Goal: Book appointment/travel/reservation

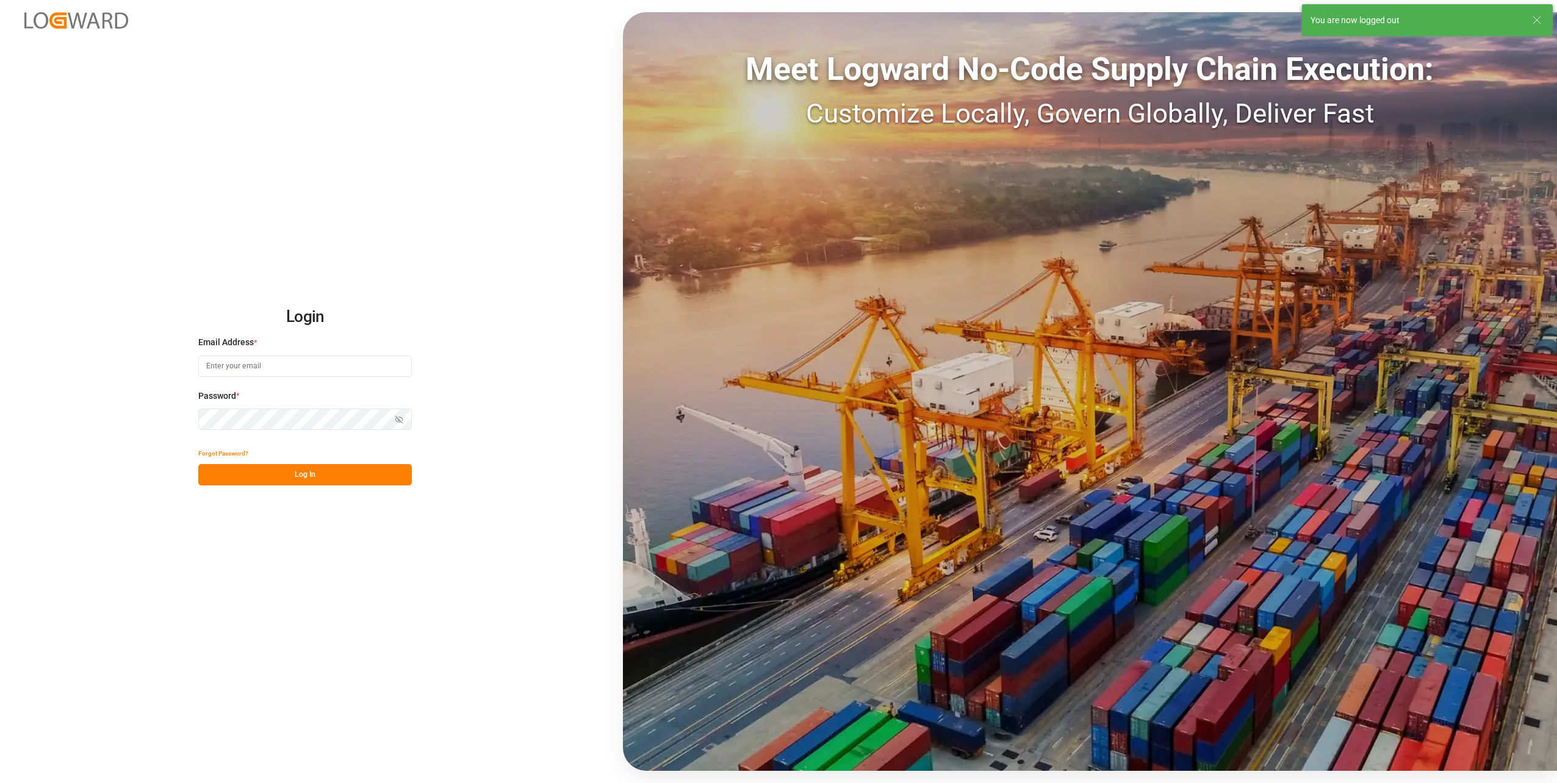
type input "dustin.richards@compo-expert.com"
click at [306, 478] on button "Log In" at bounding box center [305, 474] width 214 height 21
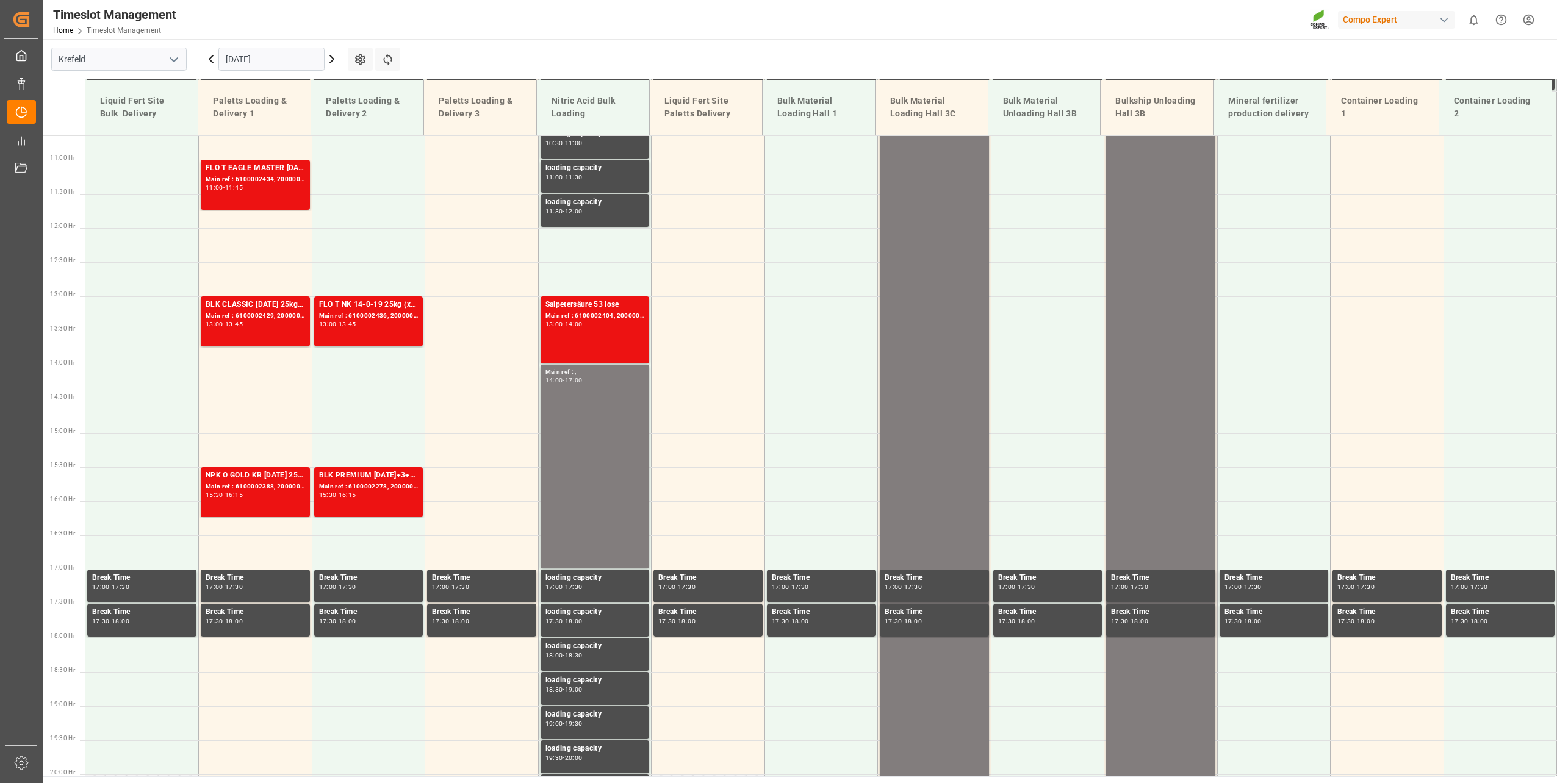
scroll to position [559, 0]
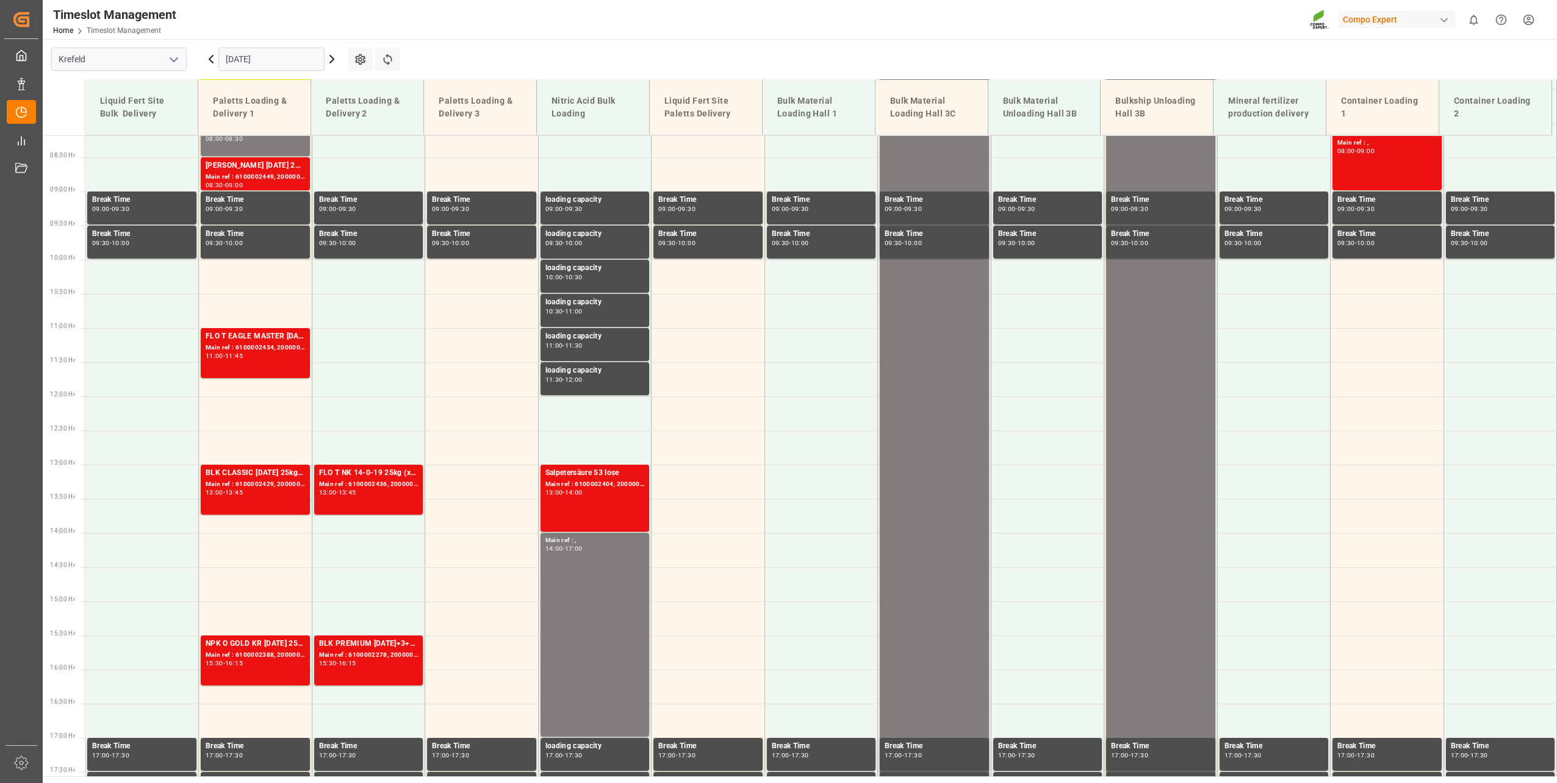
click at [264, 56] on input "[DATE]" at bounding box center [271, 59] width 106 height 23
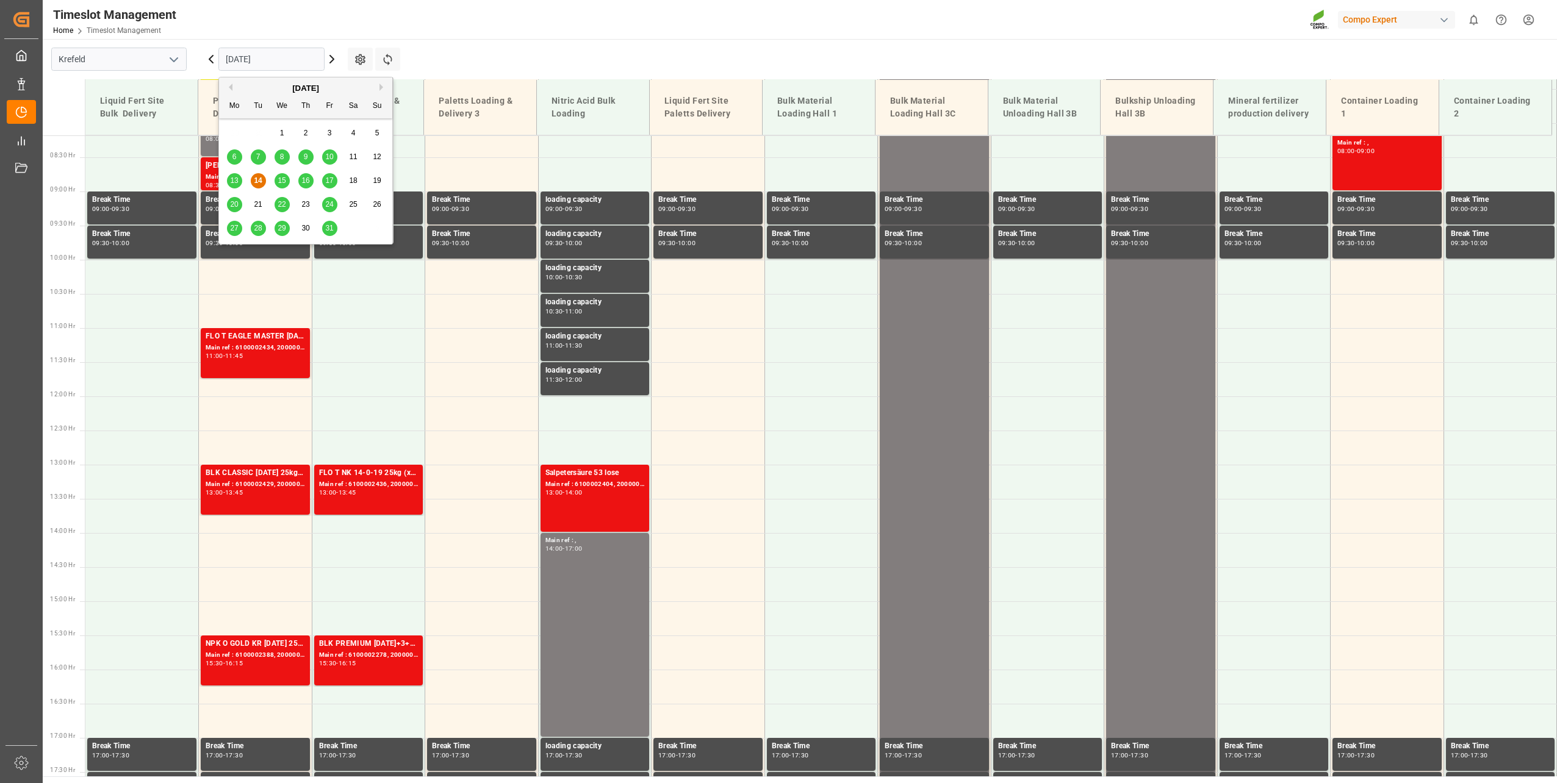
click at [289, 177] on div "15" at bounding box center [282, 181] width 15 height 15
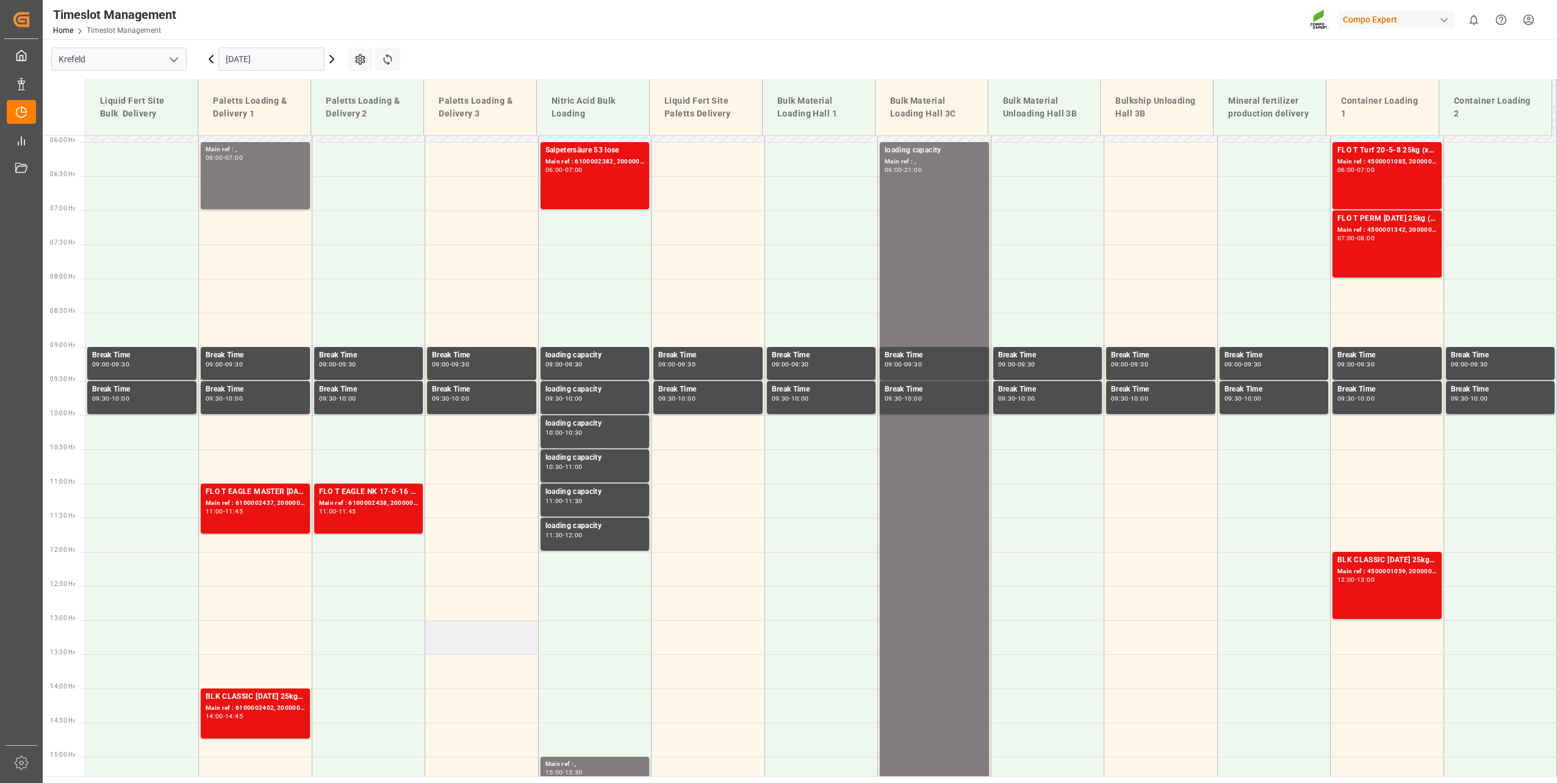
scroll to position [376, 0]
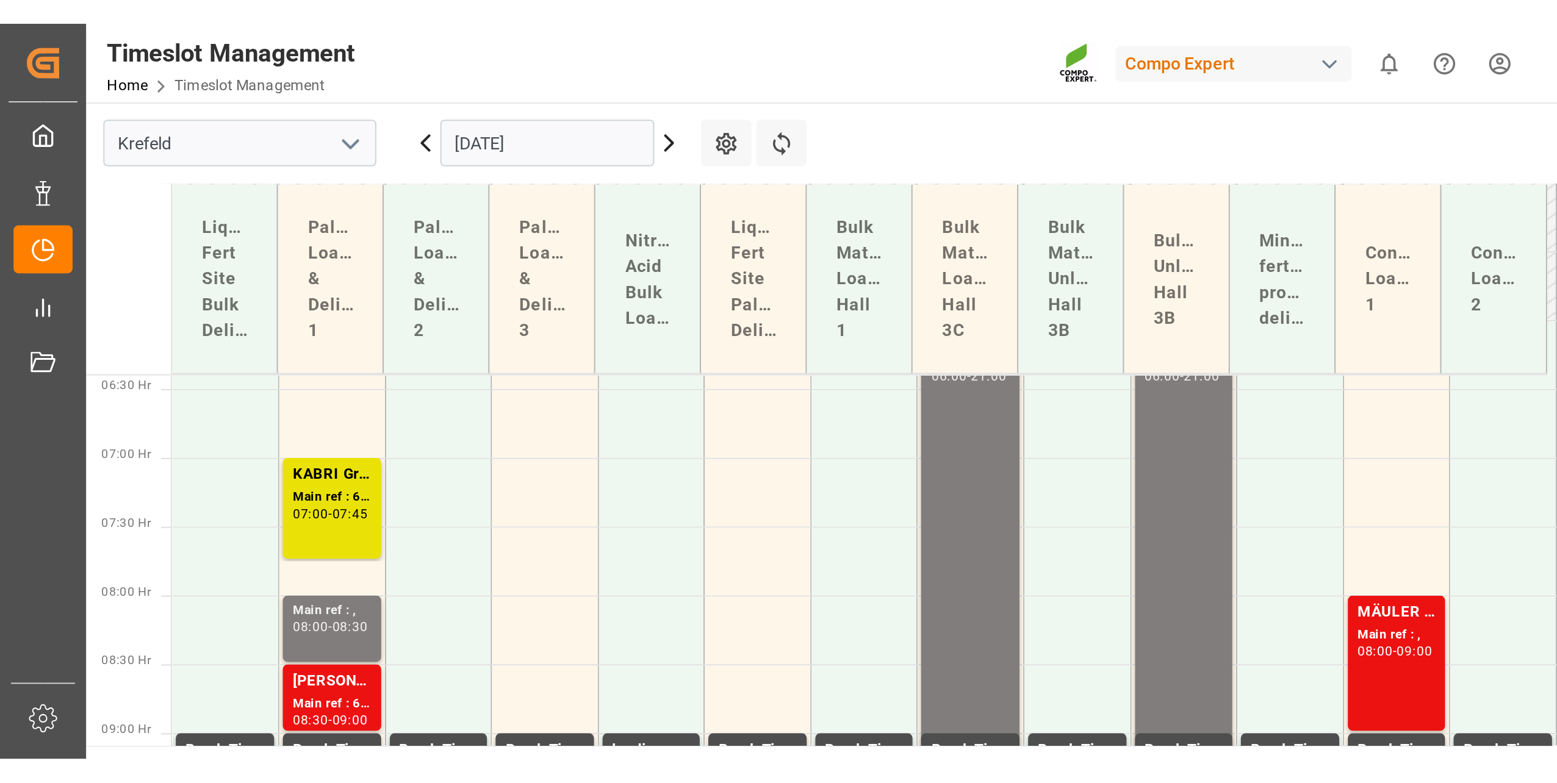
scroll to position [437, 0]
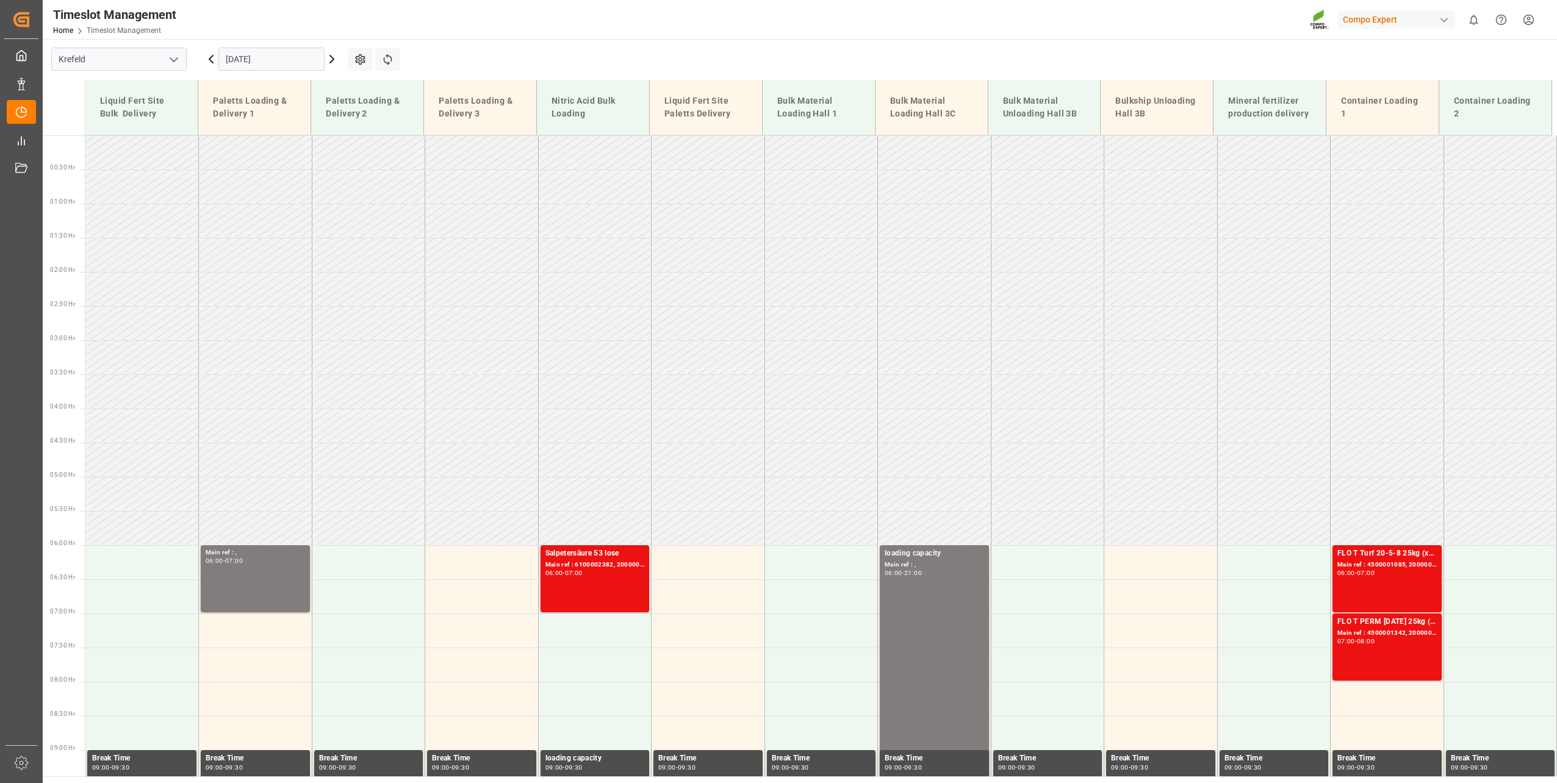
scroll to position [376, 0]
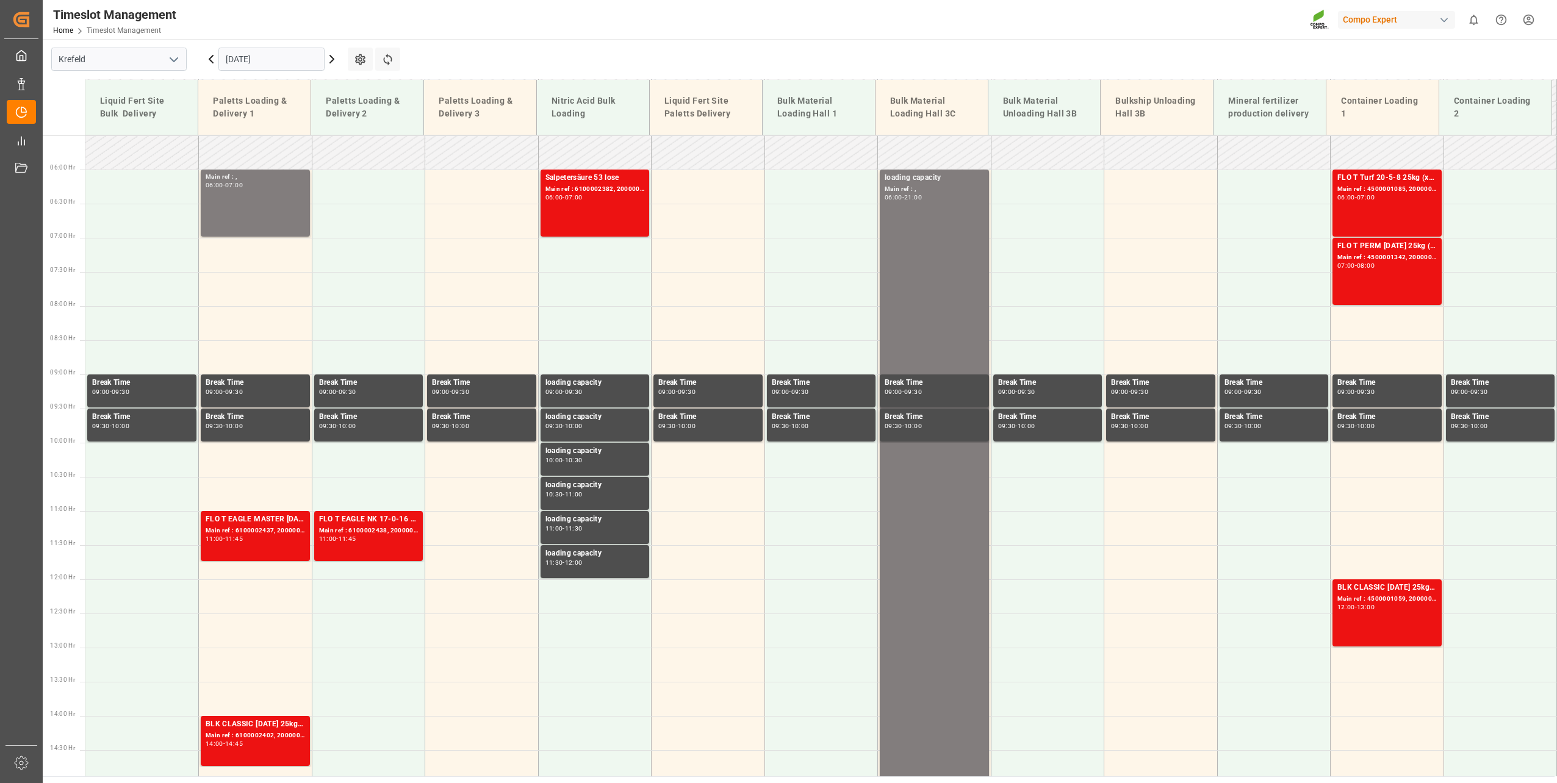
click at [301, 51] on input "[DATE]" at bounding box center [271, 59] width 106 height 23
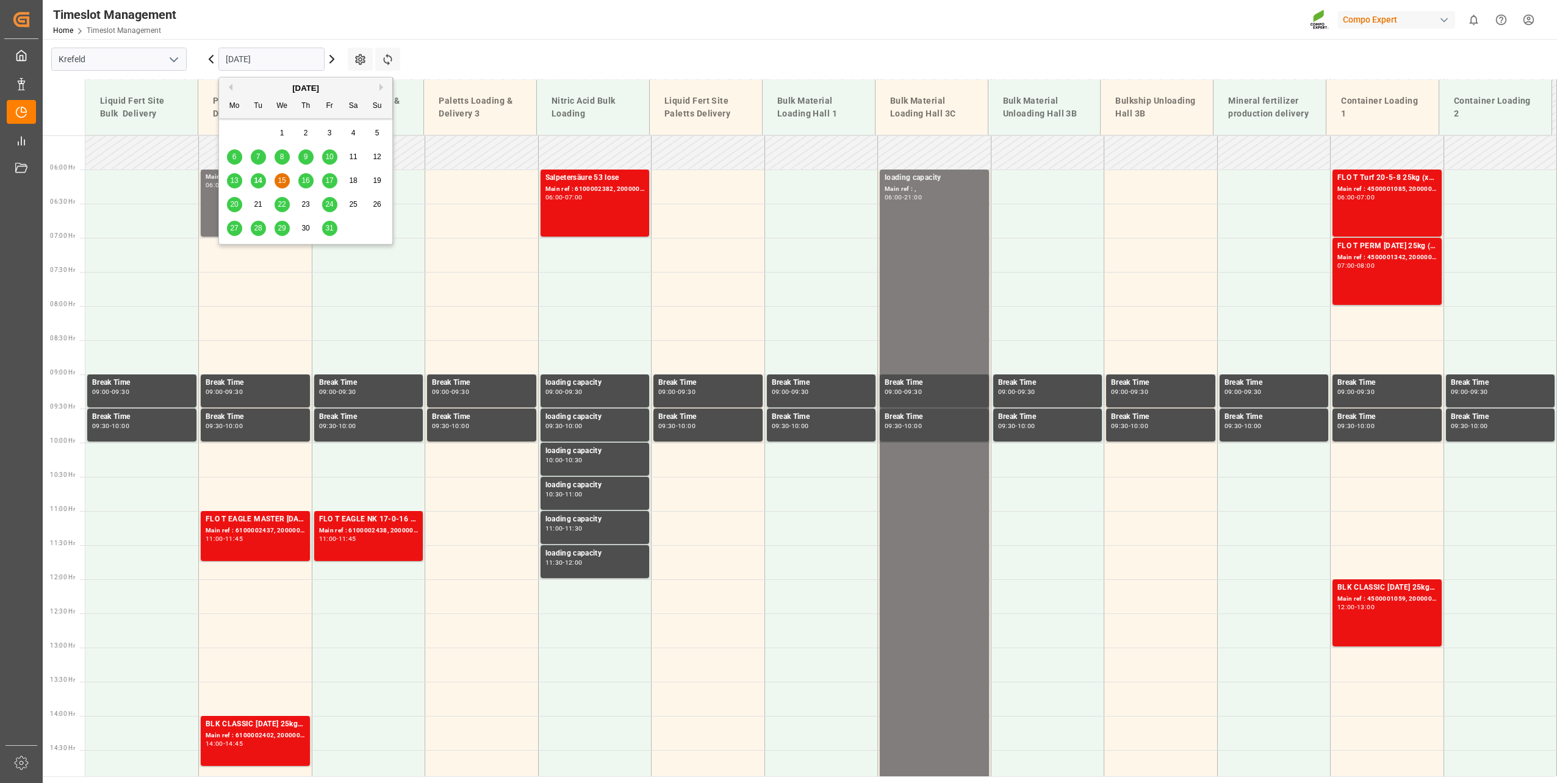
click at [264, 176] on div "14" at bounding box center [258, 181] width 15 height 15
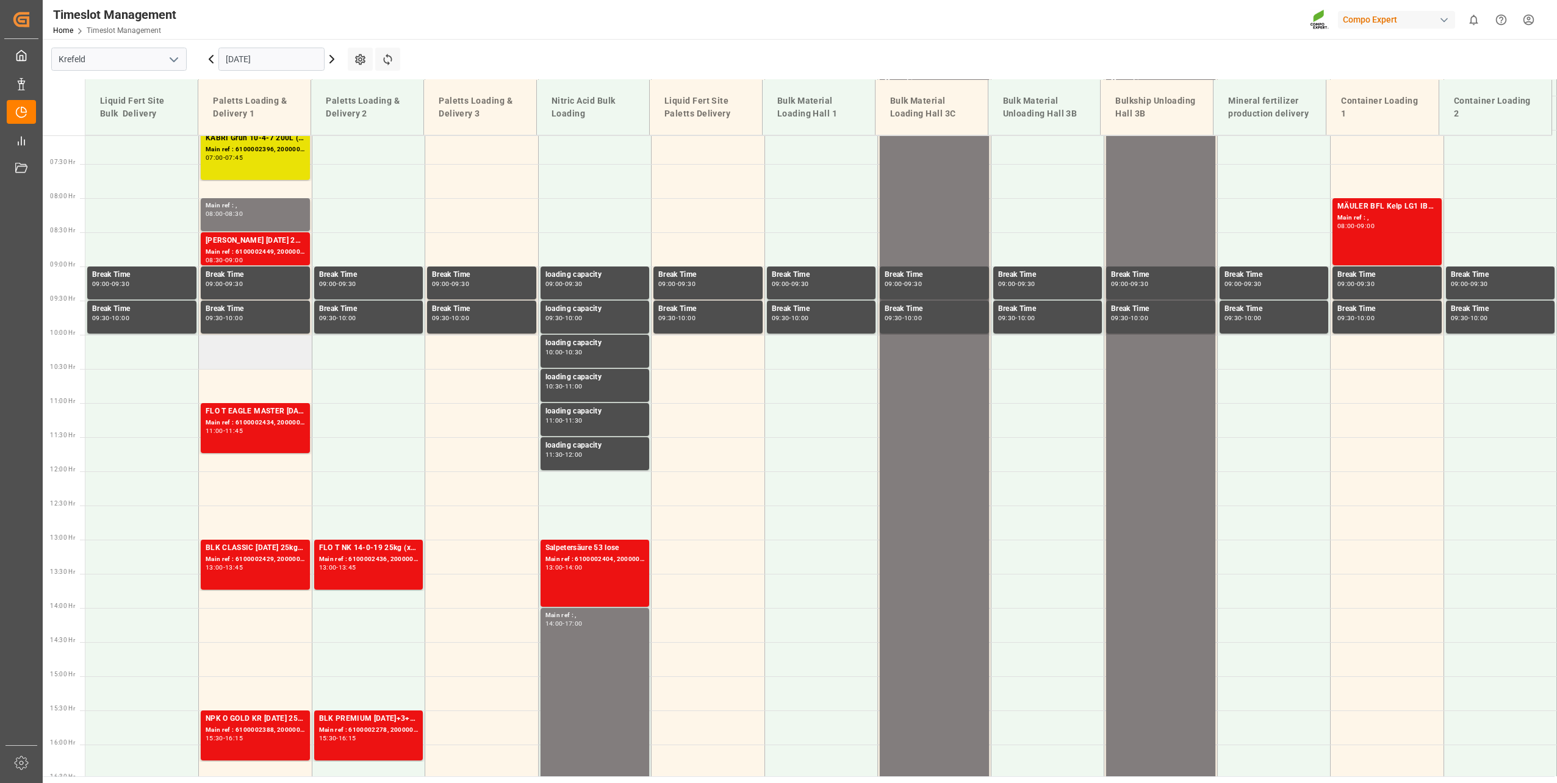
scroll to position [498, 0]
